Goal: Register for event/course

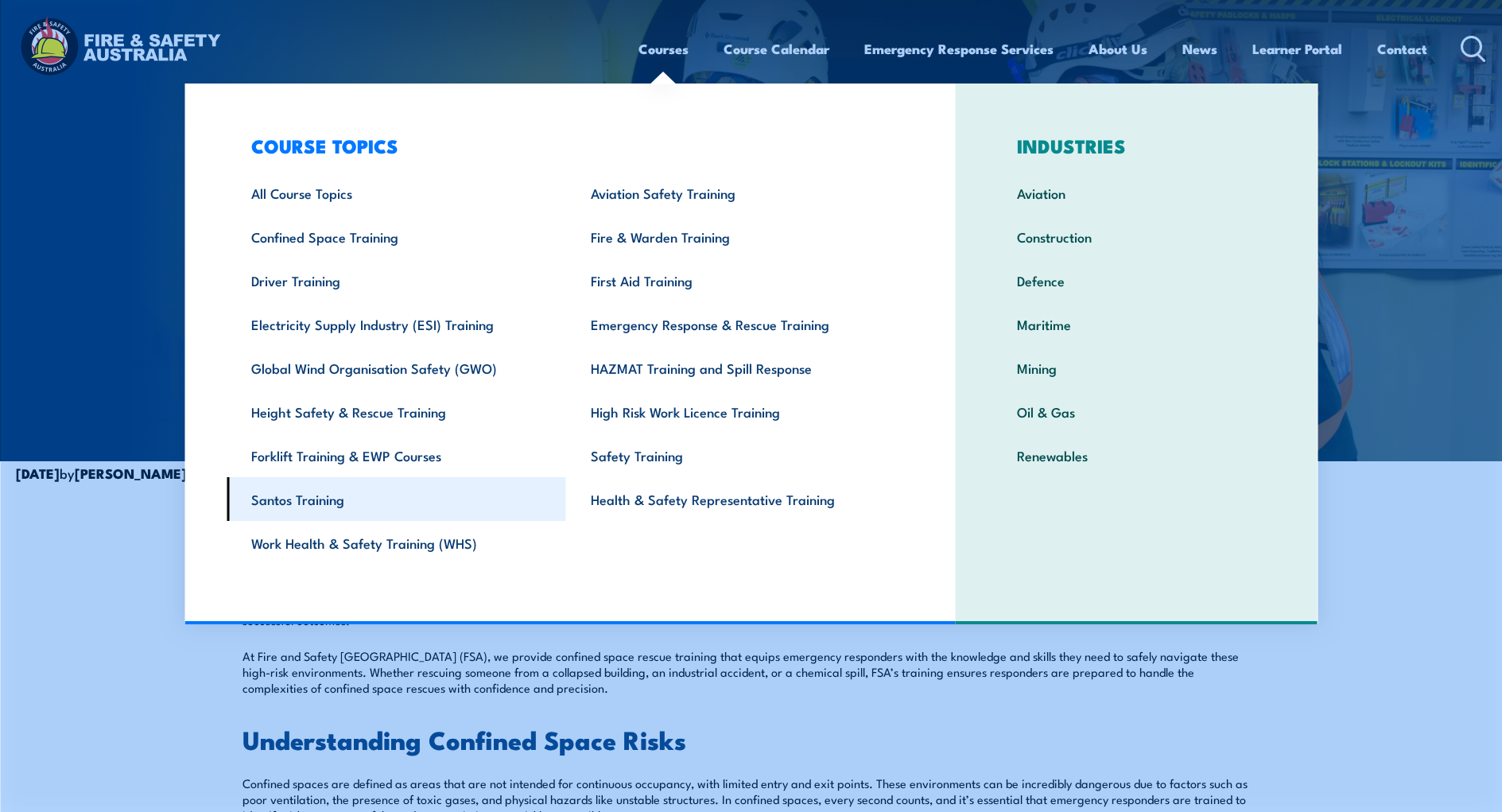
click at [304, 500] on link "Santos Training" at bounding box center [397, 498] width 339 height 44
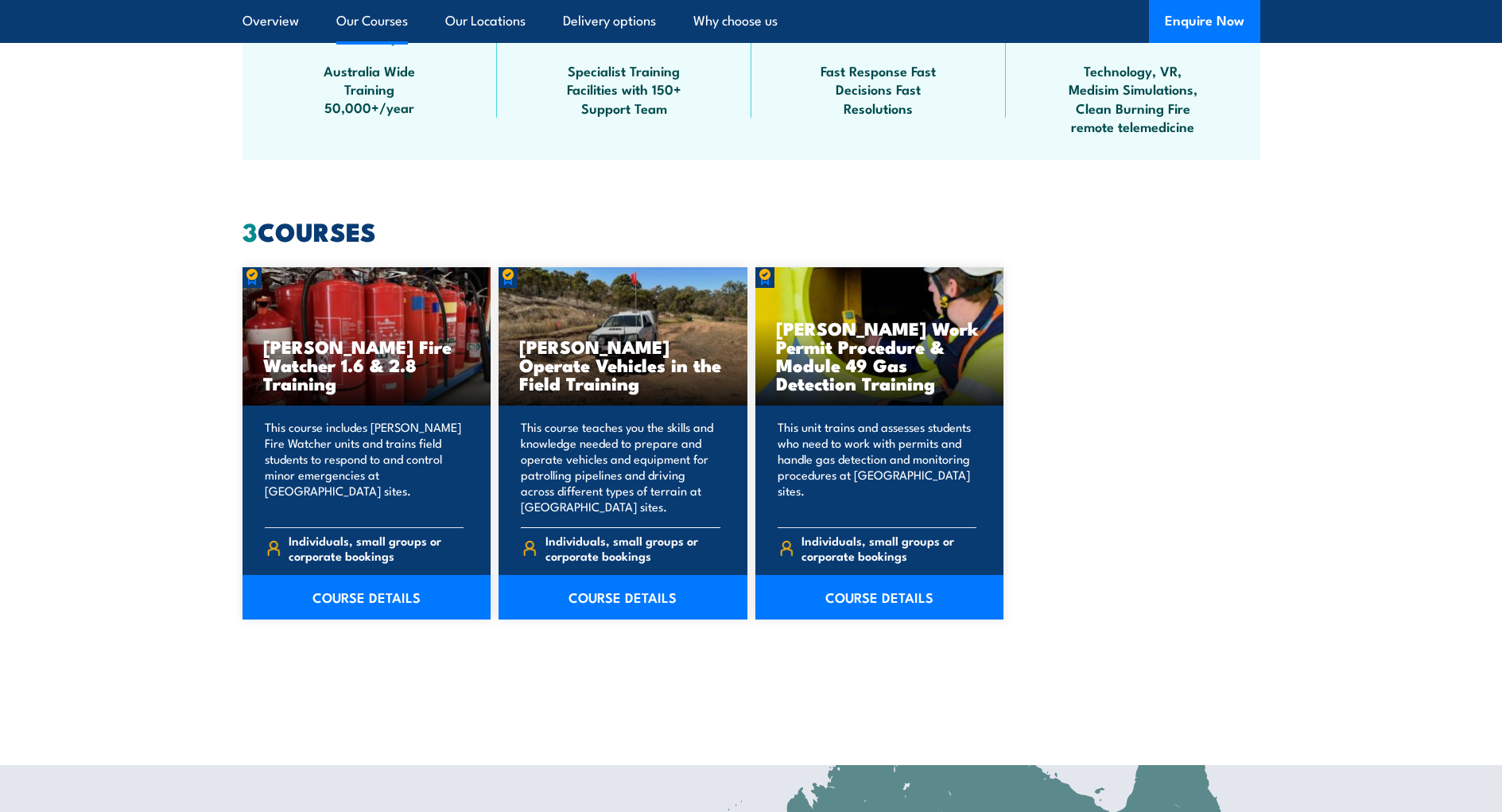
scroll to position [1113, 0]
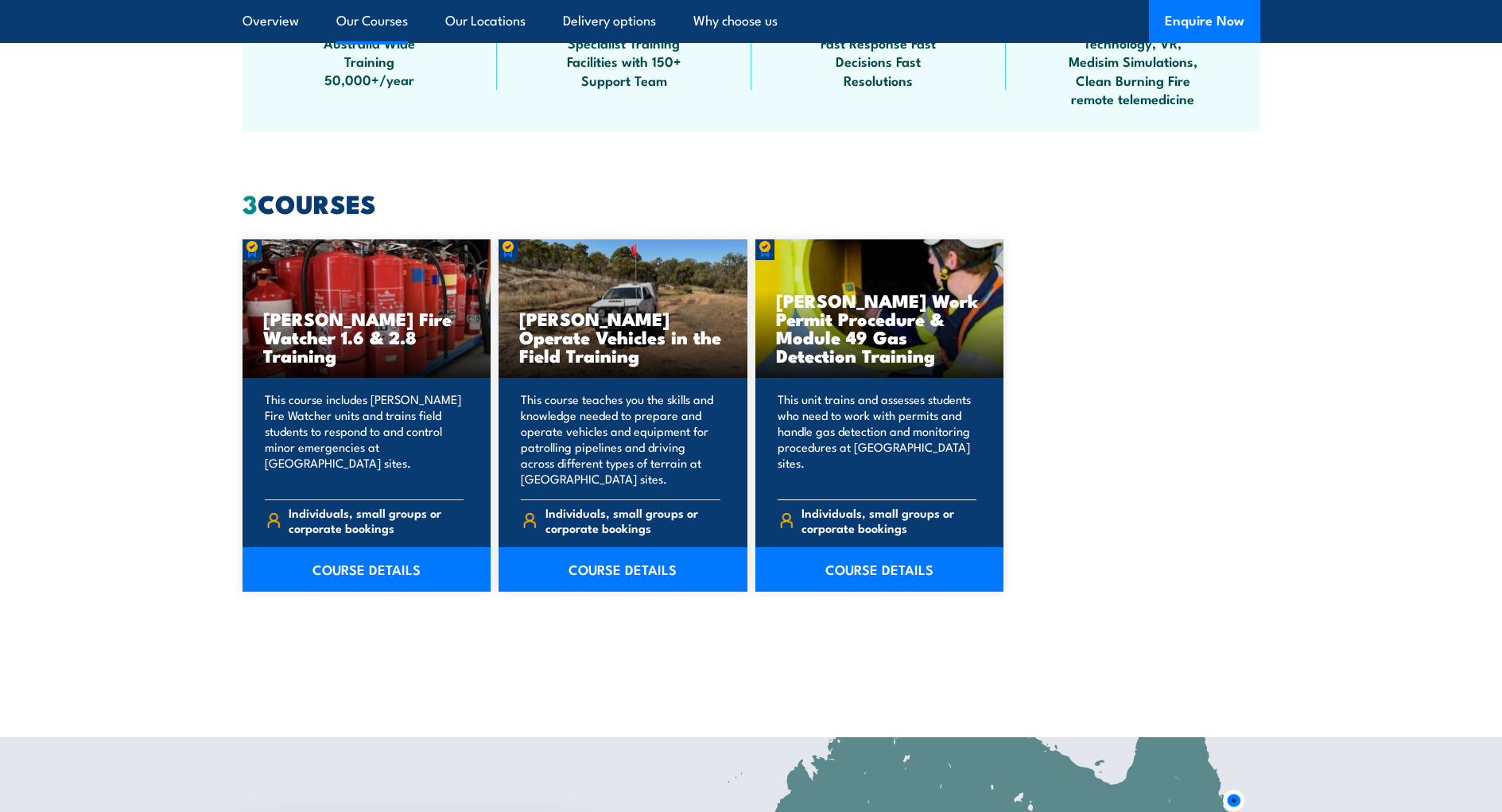
drag, startPoint x: 801, startPoint y: 324, endPoint x: 942, endPoint y: 355, distance: 144.4
click at [941, 355] on h3 "[PERSON_NAME] Work Permit Procedure & Module 49 Gas Detection Training" at bounding box center [879, 328] width 207 height 73
click at [1142, 444] on div "Santos Fire Watcher 1.6 & 2.8 Training This course includes Santos Fire Watcher…" at bounding box center [751, 415] width 1018 height 352
click at [915, 571] on link "COURSE DETAILS" at bounding box center [880, 569] width 249 height 44
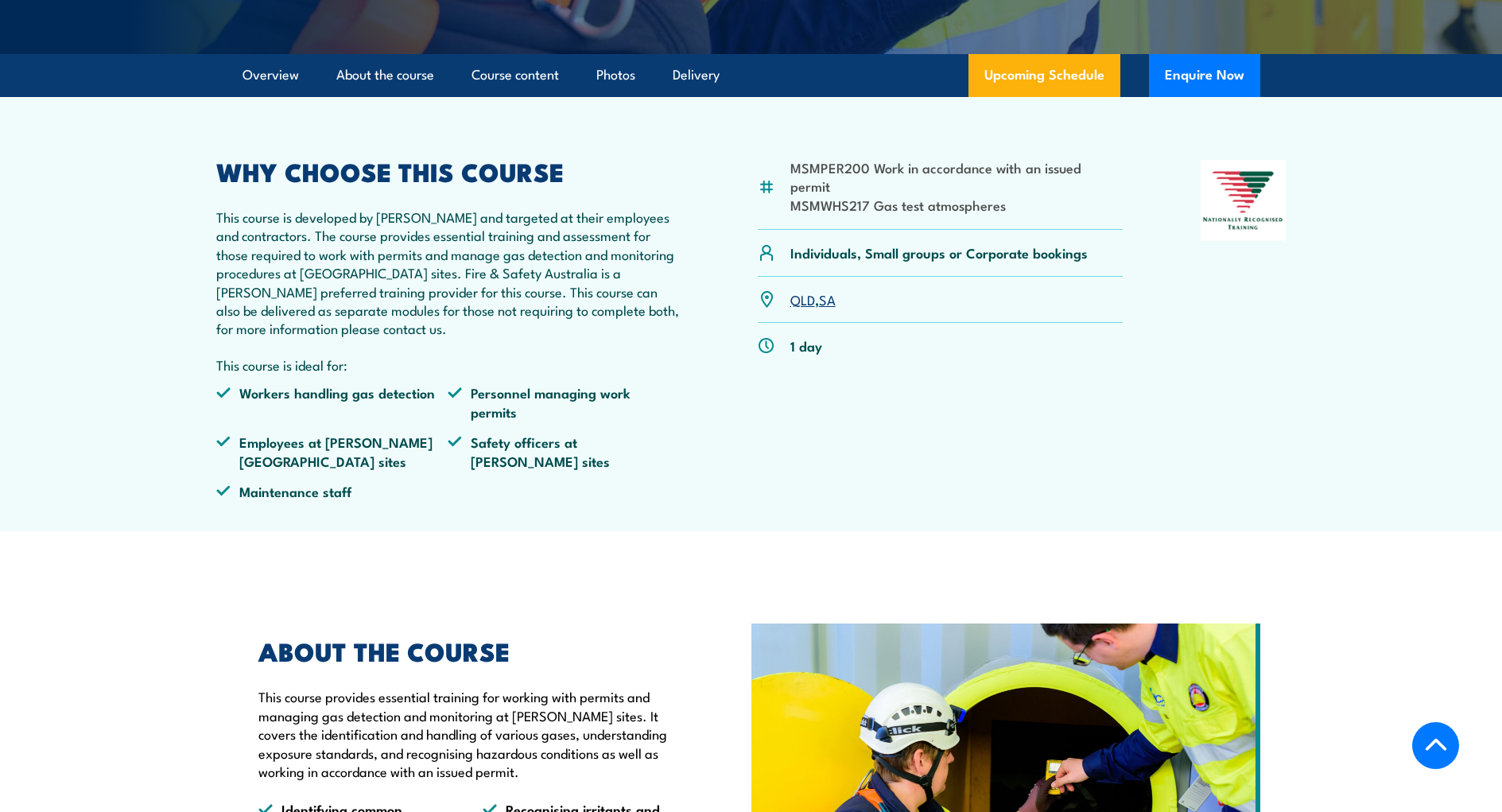
scroll to position [477, 0]
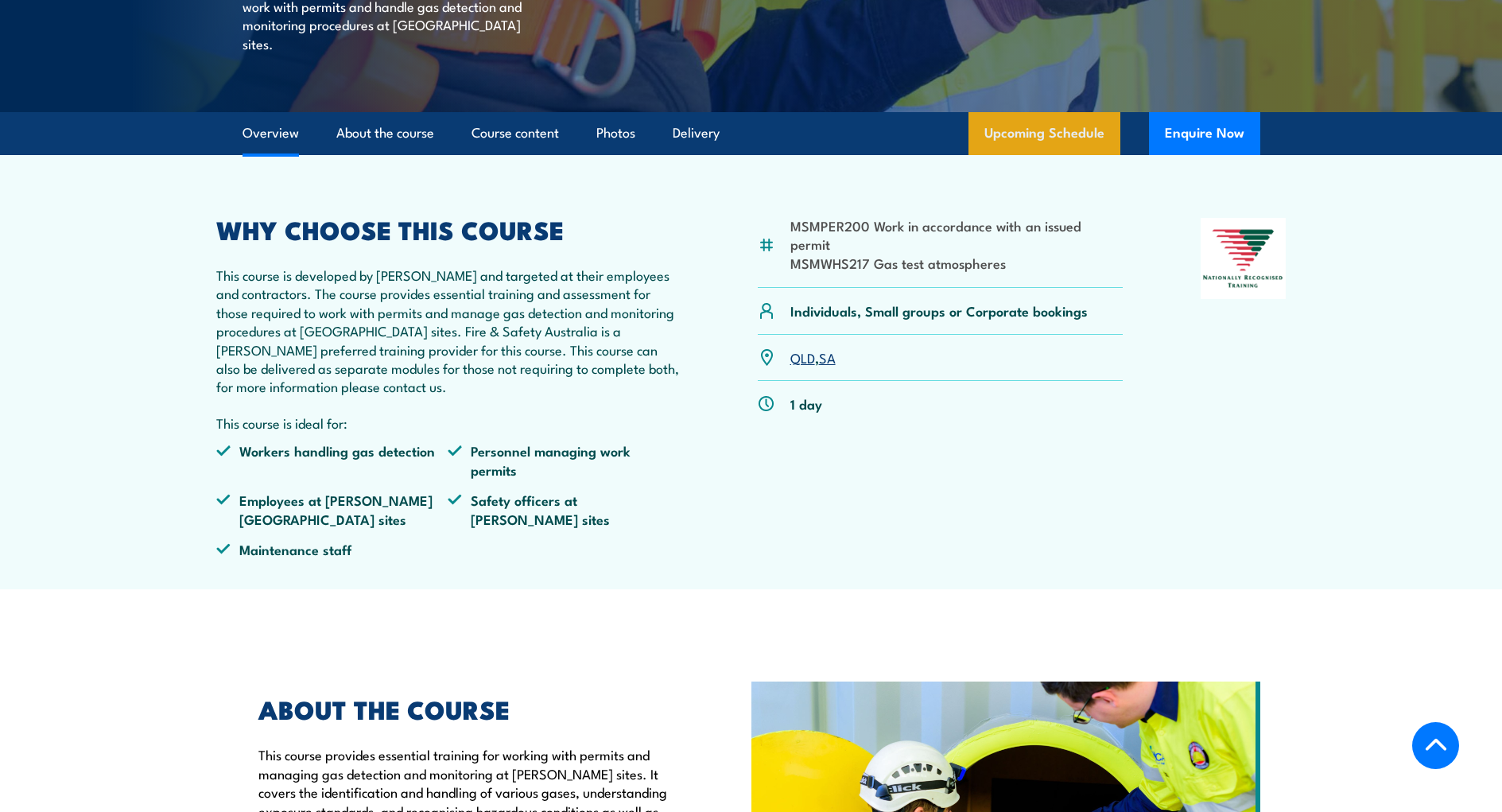
click at [1060, 155] on link "Upcoming Schedule" at bounding box center [1045, 133] width 152 height 43
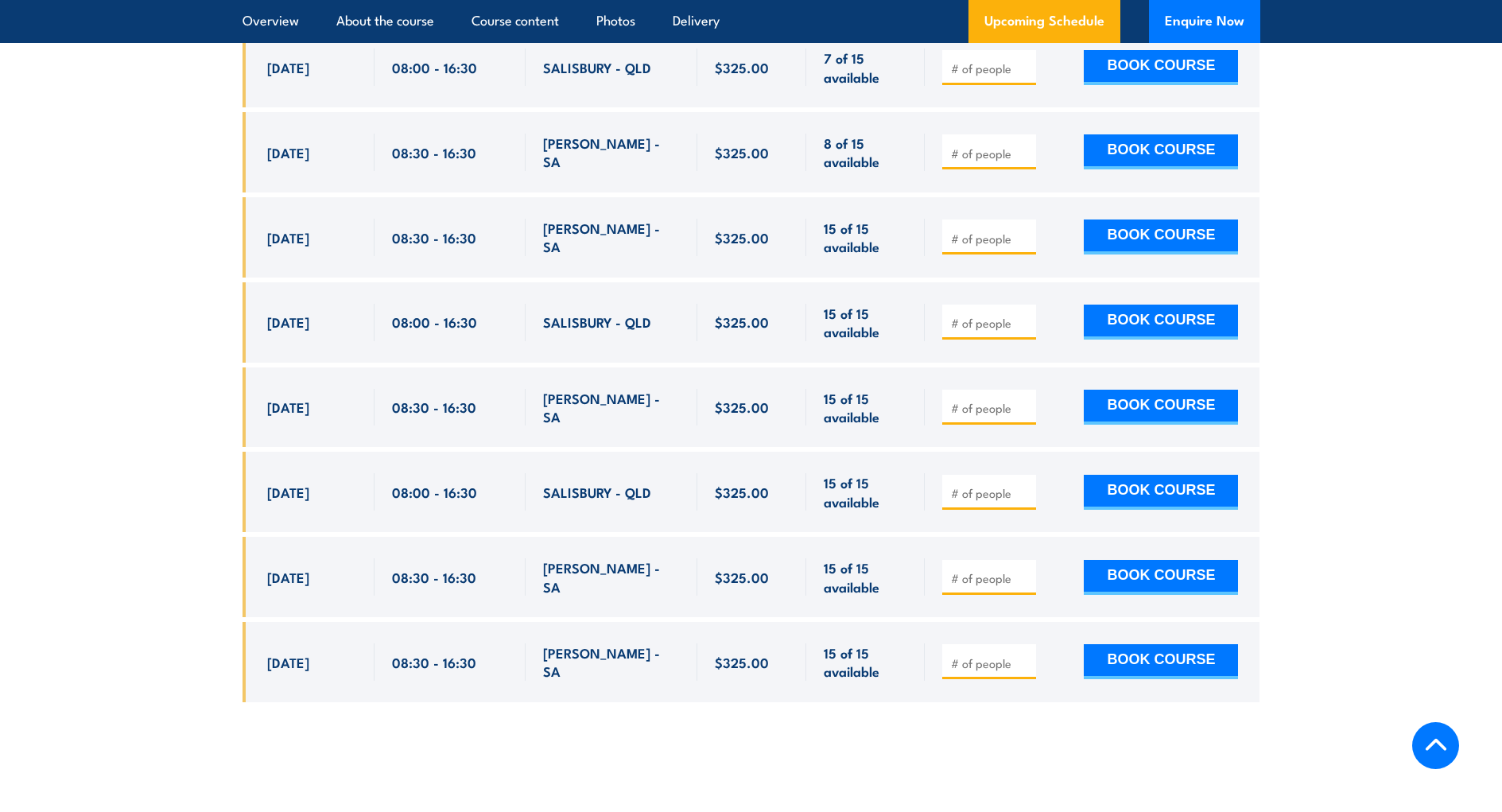
scroll to position [2864, 0]
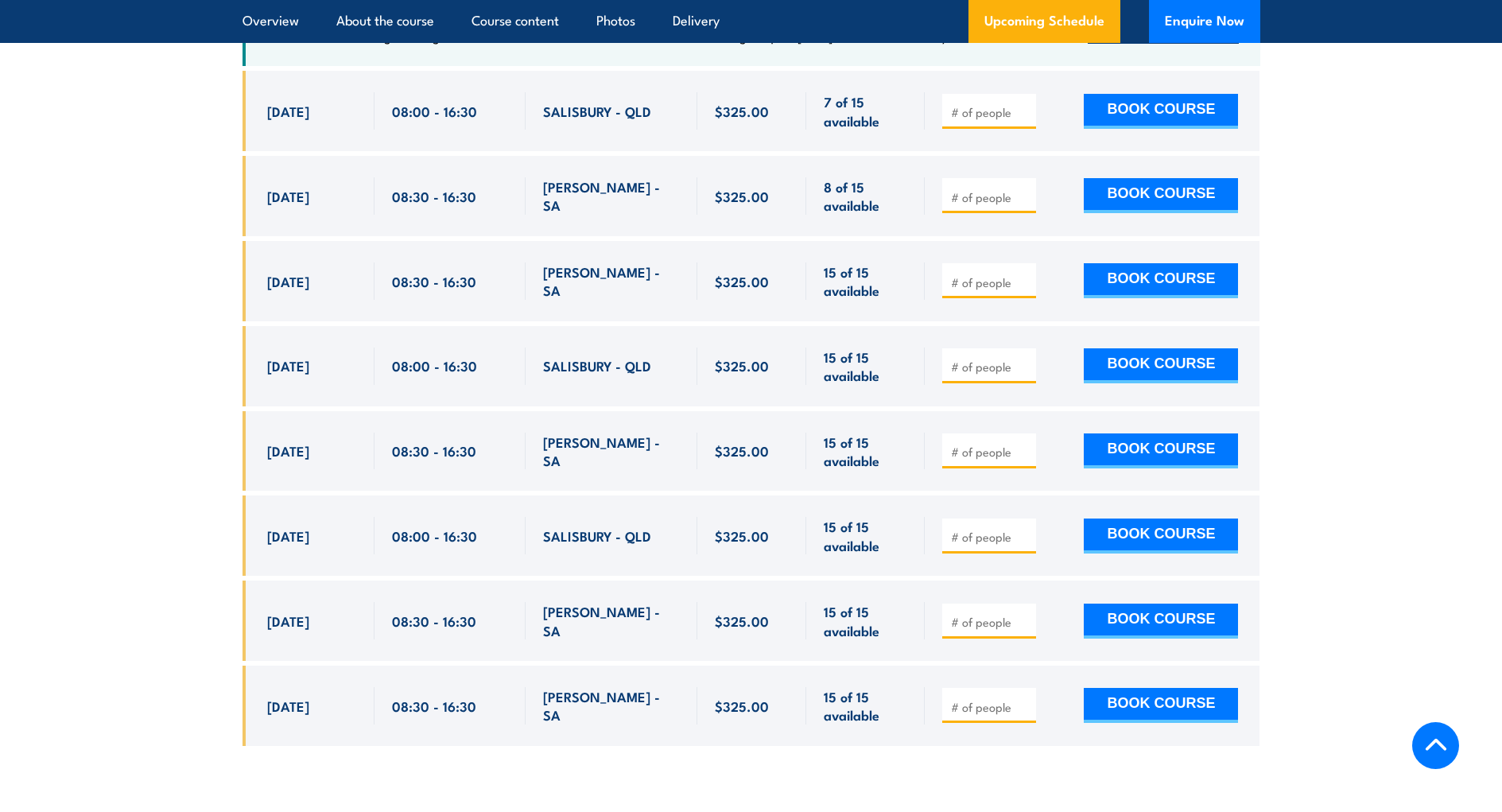
click at [567, 526] on span "SALISBURY - QLD" at bounding box center [597, 535] width 108 height 18
click at [617, 526] on span "SALISBURY - QLD" at bounding box center [597, 535] width 108 height 18
drag, startPoint x: 651, startPoint y: 496, endPoint x: 529, endPoint y: 495, distance: 122.0
click at [529, 496] on div "SALISBURY - QLD" at bounding box center [611, 536] width 171 height 80
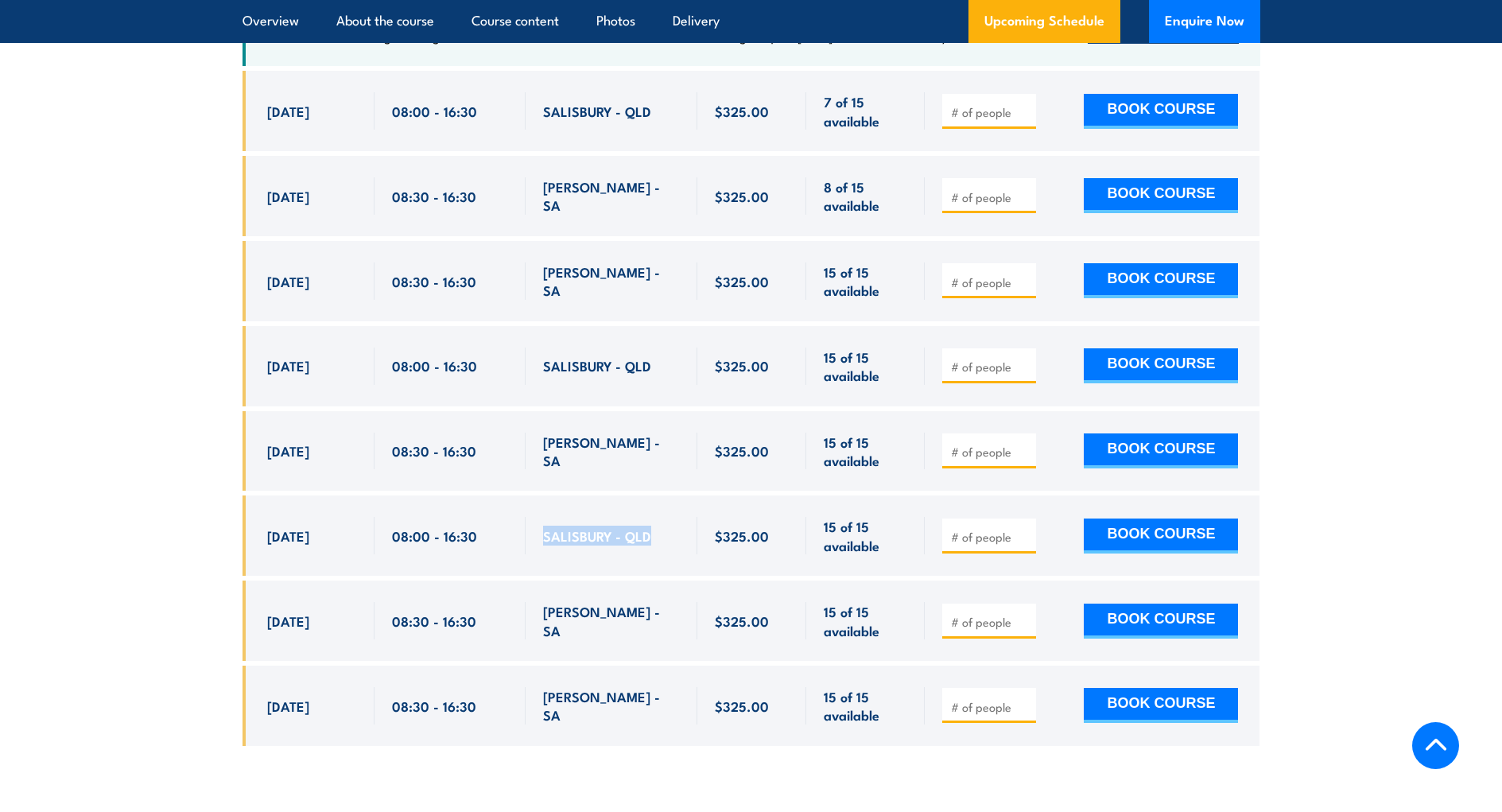
copy span "SALISBURY - QLD"
